Goal: Entertainment & Leisure: Consume media (video, audio)

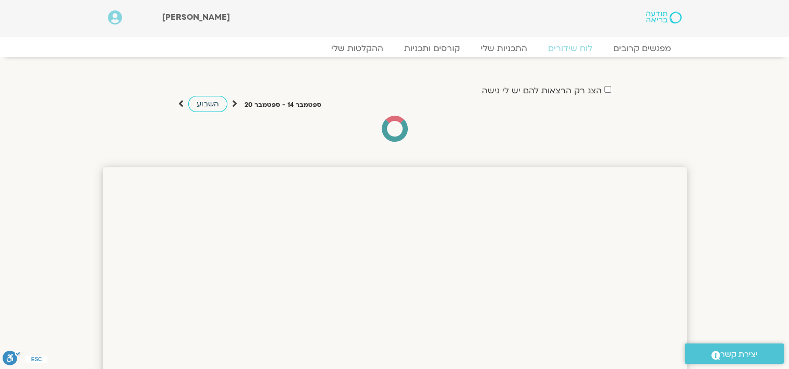
click at [203, 104] on span "השבוע" at bounding box center [208, 104] width 22 height 10
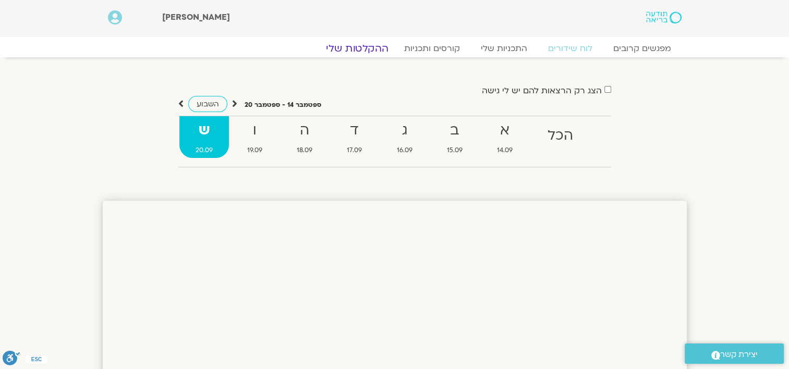
click at [359, 49] on link "ההקלטות שלי" at bounding box center [357, 48] width 88 height 13
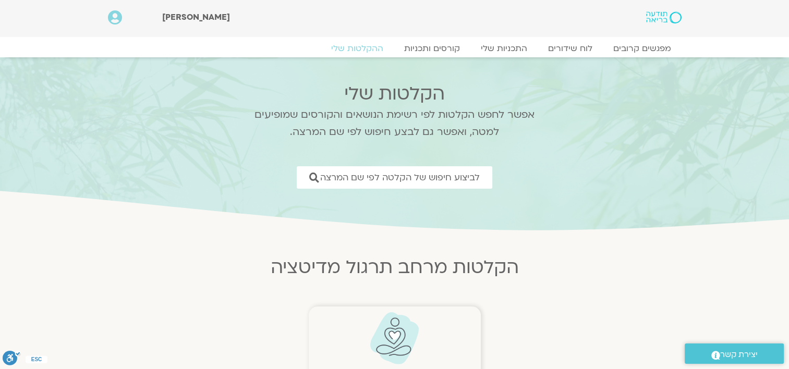
click at [390, 332] on img at bounding box center [395, 338] width 52 height 53
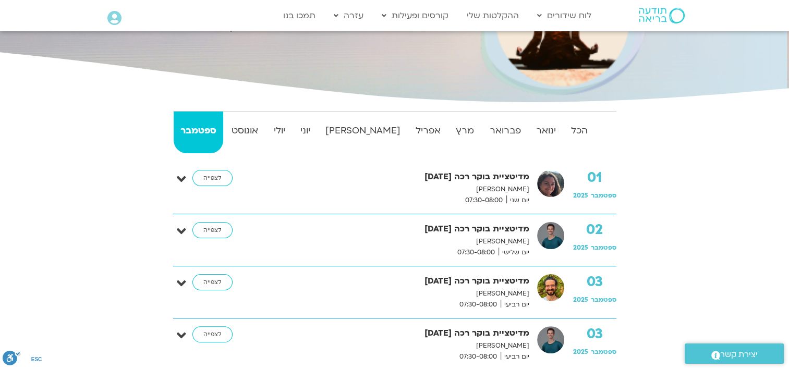
scroll to position [209, 0]
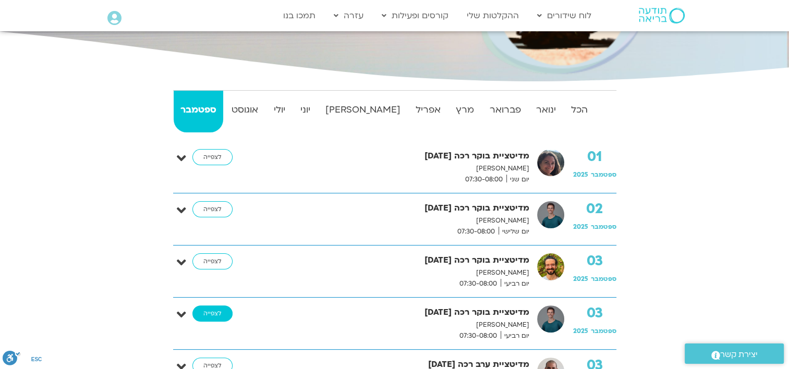
click at [216, 313] on link "לצפייה" at bounding box center [212, 314] width 40 height 17
